Goal: Check status: Check status

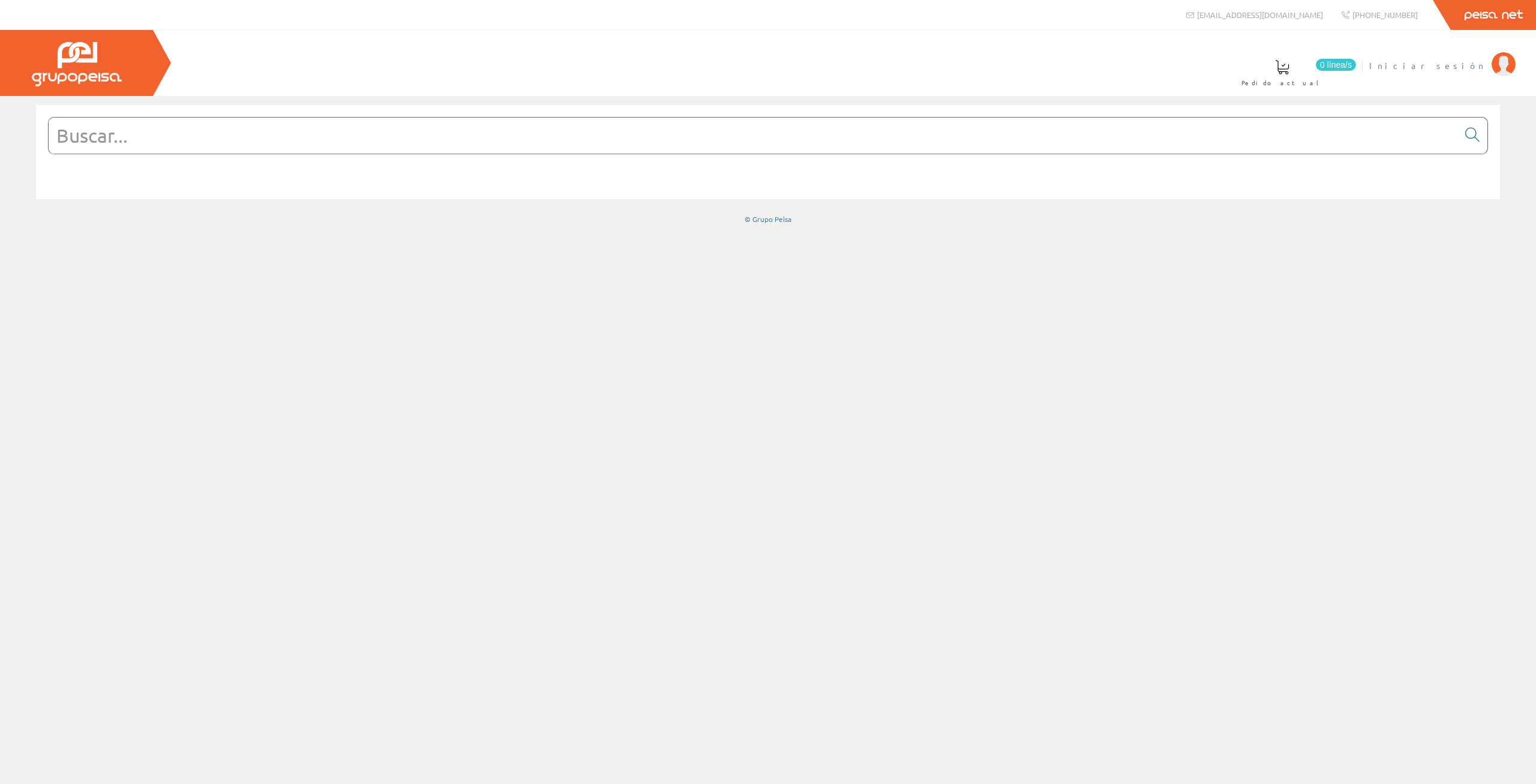
click at [1469, 70] on span "Iniciar sesión" at bounding box center [1427, 65] width 116 height 12
click at [1429, 63] on span "ELECTRICIDAD INMEGA S.L" at bounding box center [1394, 65] width 184 height 12
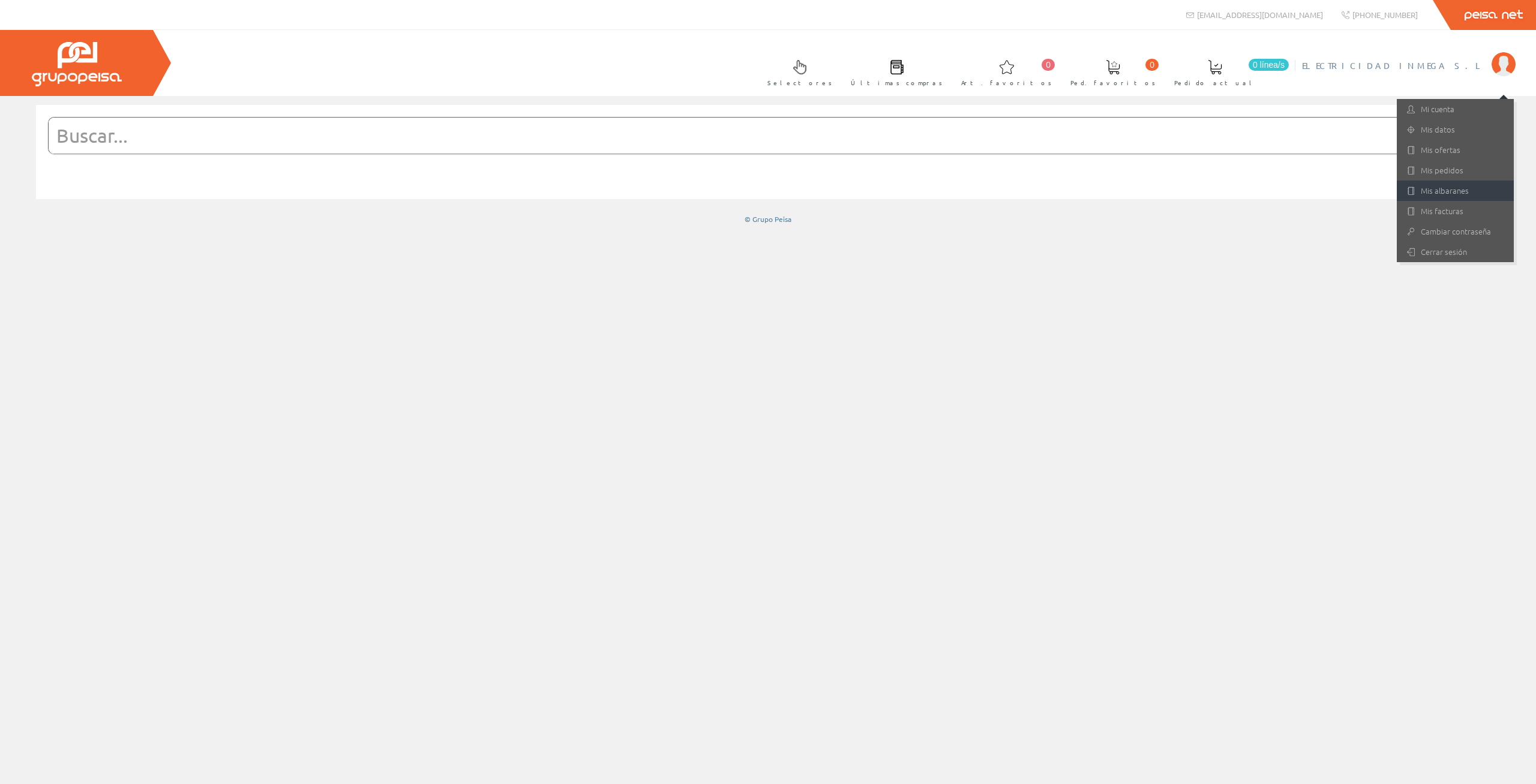
click at [1454, 188] on link "Mis albaranes" at bounding box center [1455, 191] width 117 height 21
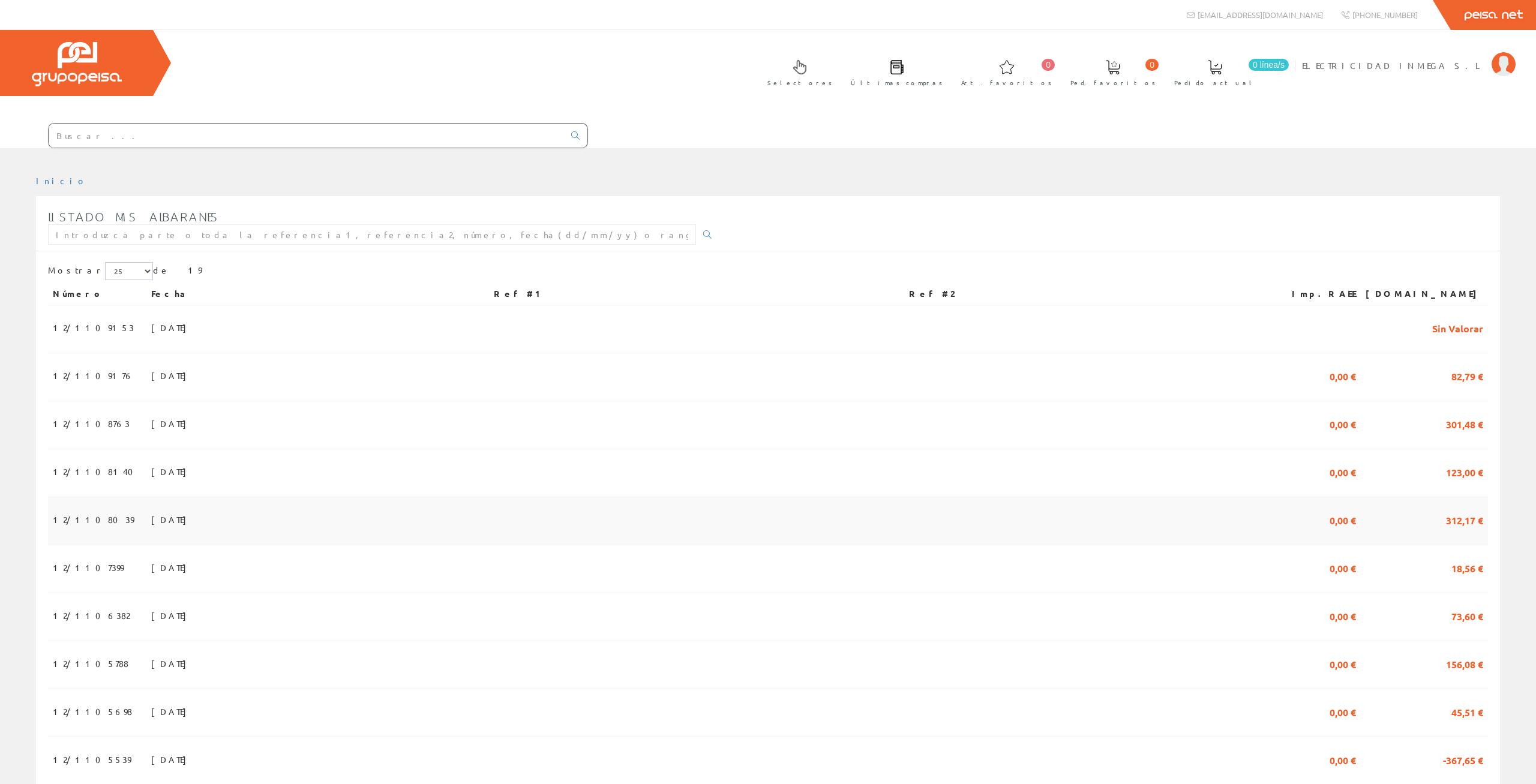
click at [1421, 497] on td "312,17 €" at bounding box center [1424, 521] width 128 height 48
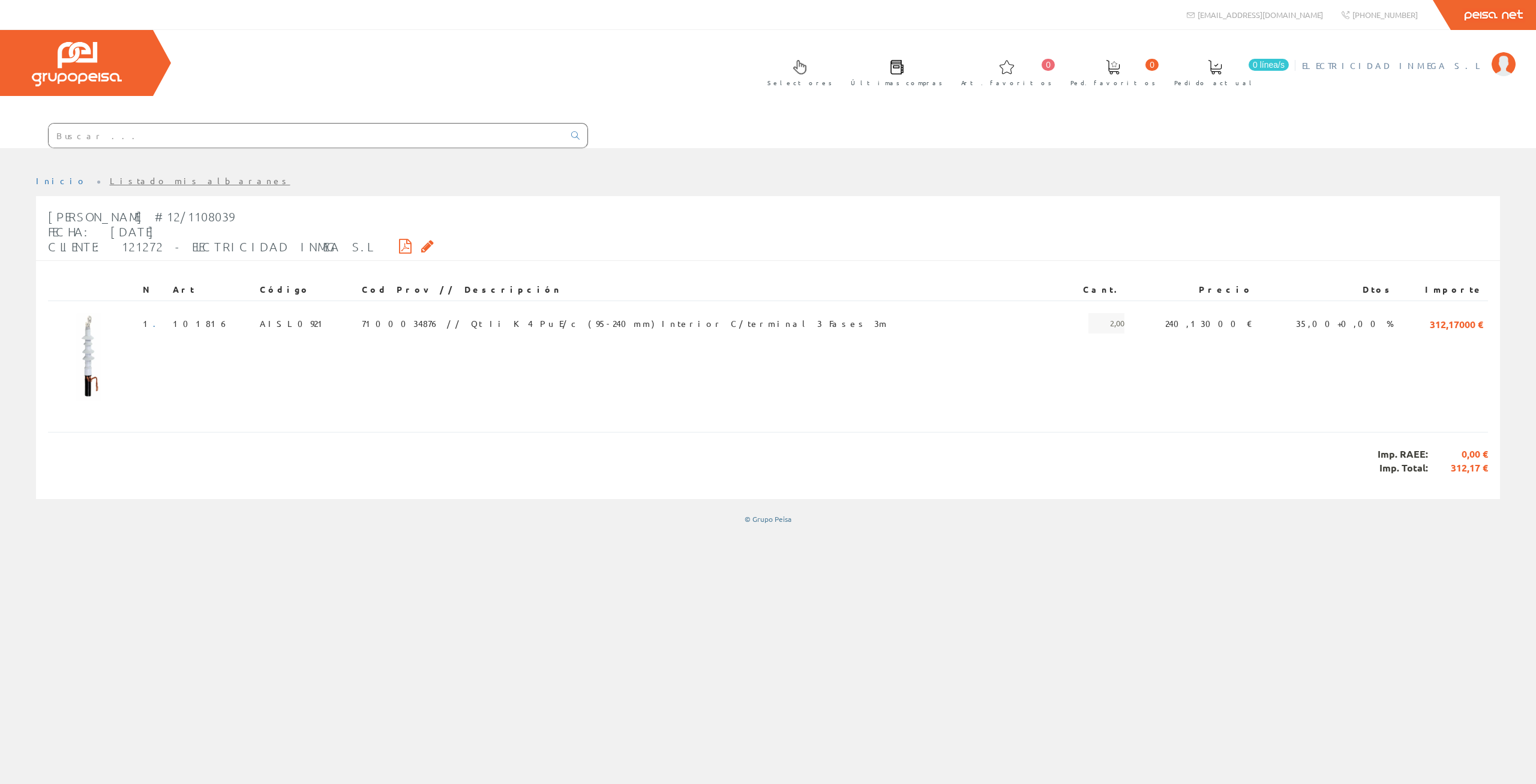
click at [1417, 64] on span "ELECTRICIDAD INMEGA S.L" at bounding box center [1394, 65] width 184 height 12
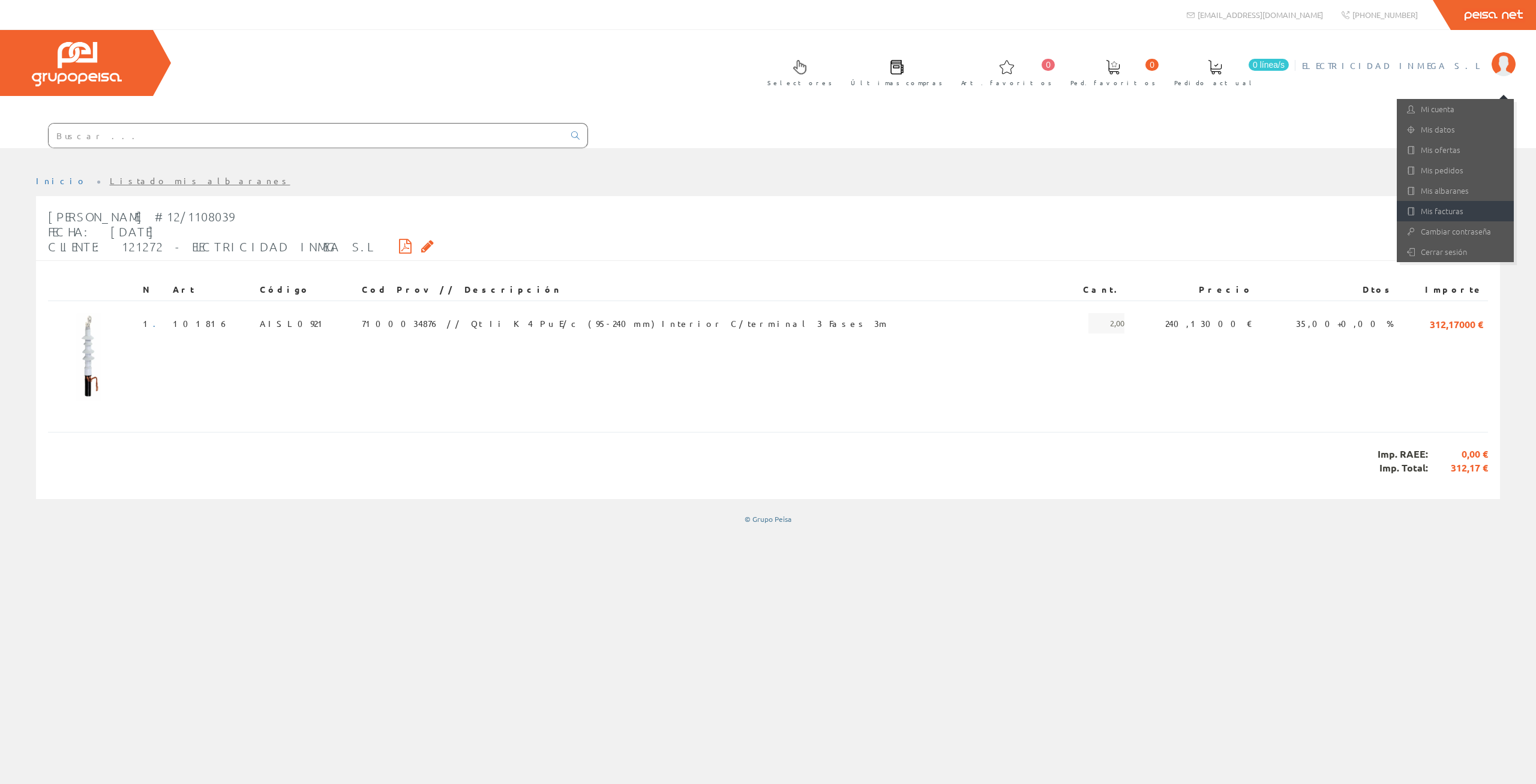
click at [1450, 210] on link "Mis facturas" at bounding box center [1455, 211] width 117 height 21
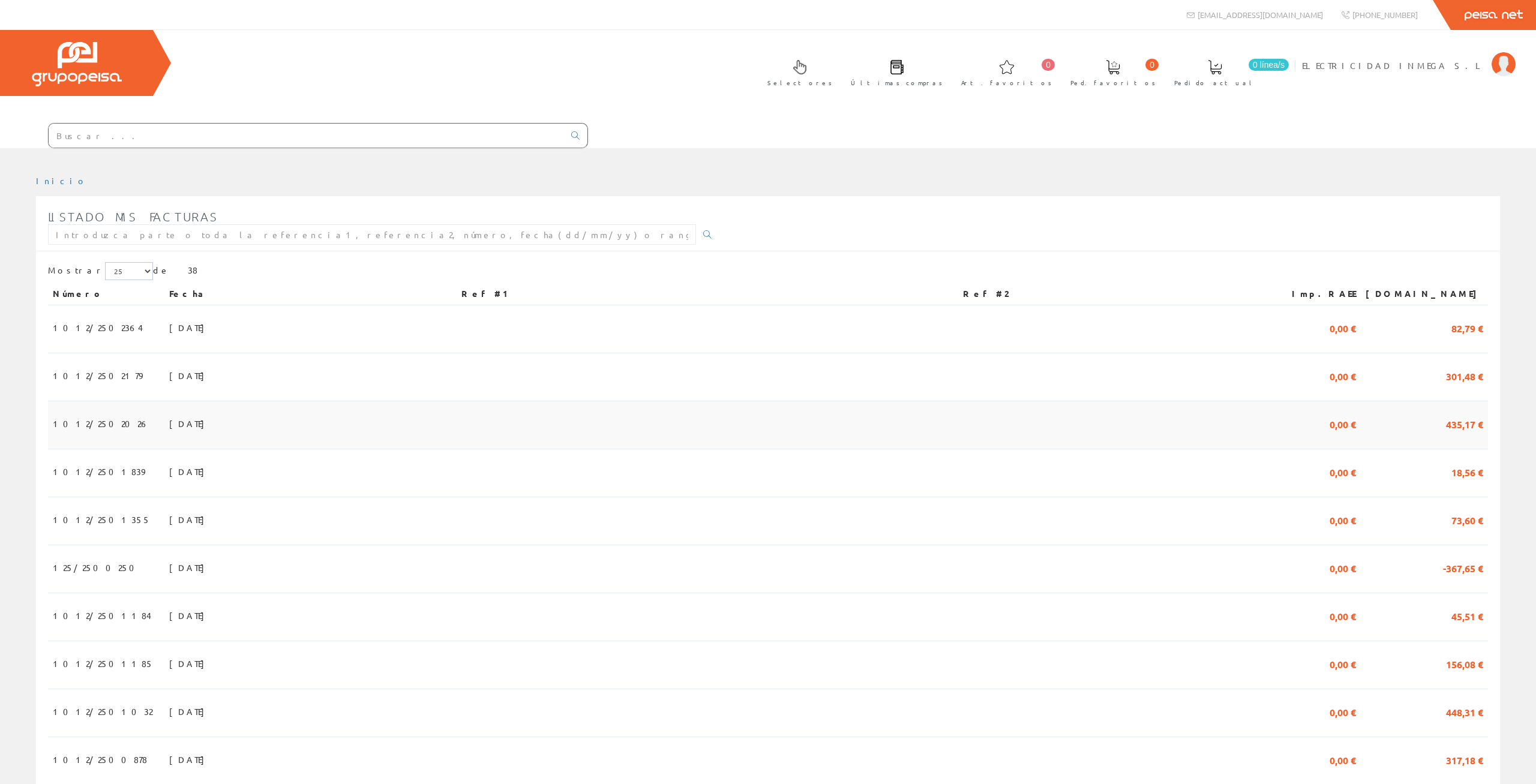
click at [206, 401] on td "[DATE]" at bounding box center [311, 425] width 292 height 48
